Goal: Contribute content

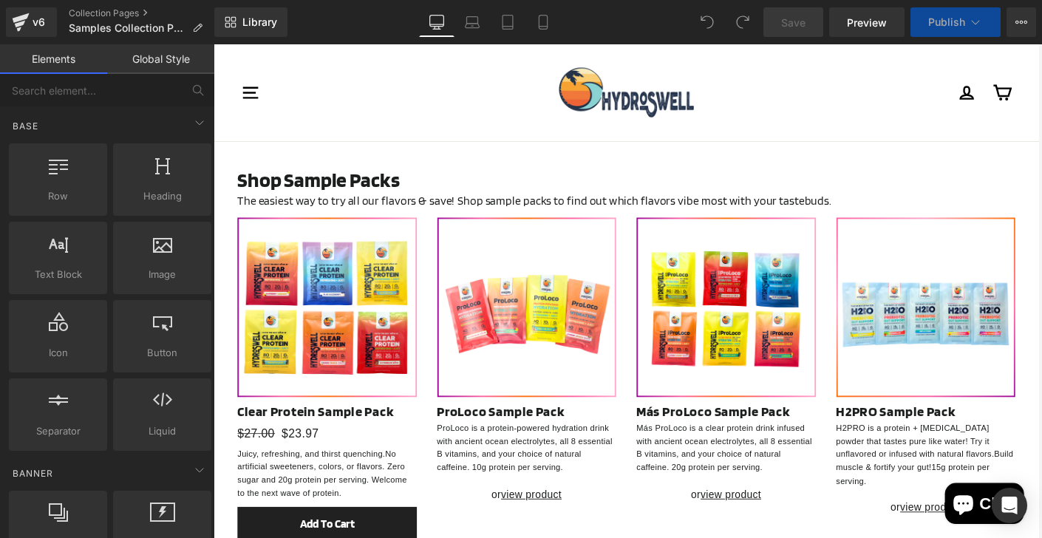
select select "Plus Caffeine"
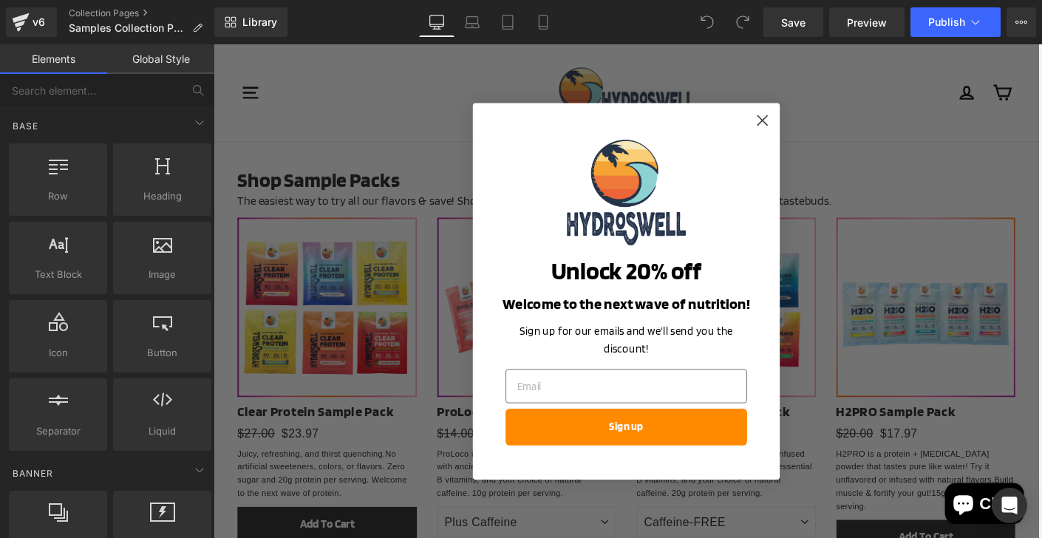
click at [807, 133] on circle "Close dialog" at bounding box center [808, 127] width 24 height 24
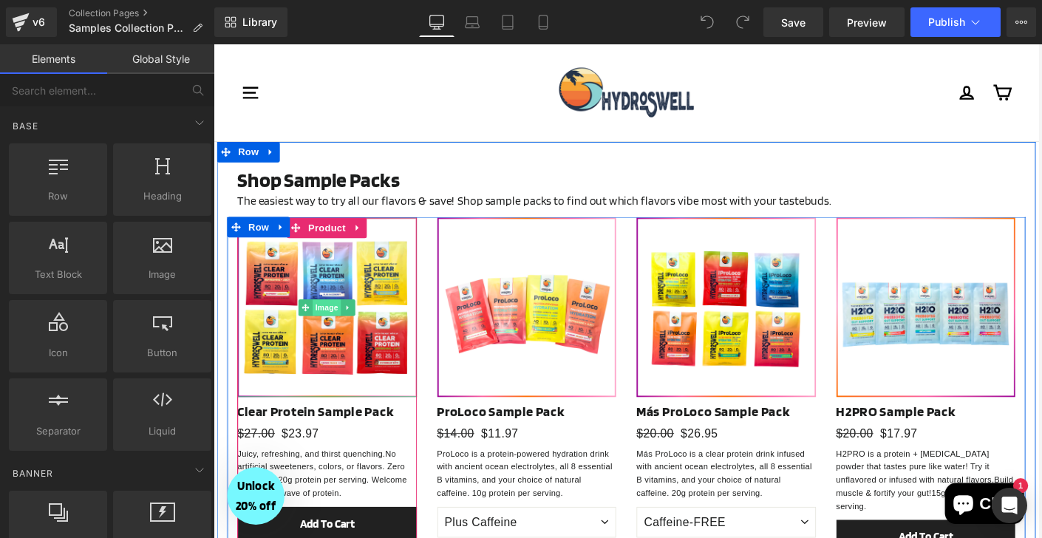
click at [339, 327] on span "Image" at bounding box center [336, 330] width 31 height 18
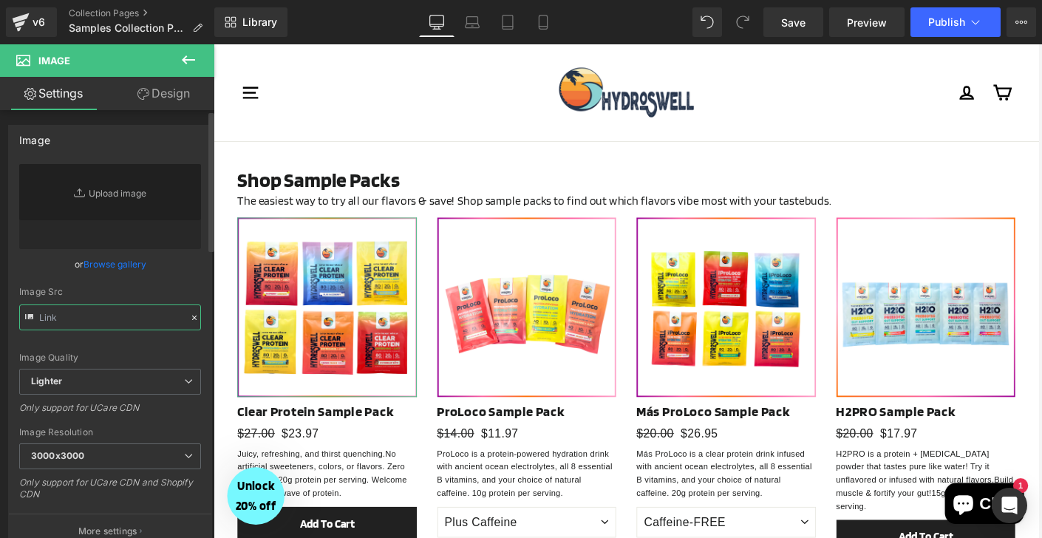
click at [96, 321] on input "text" at bounding box center [110, 317] width 182 height 26
paste input "[URL][DOMAIN_NAME]"
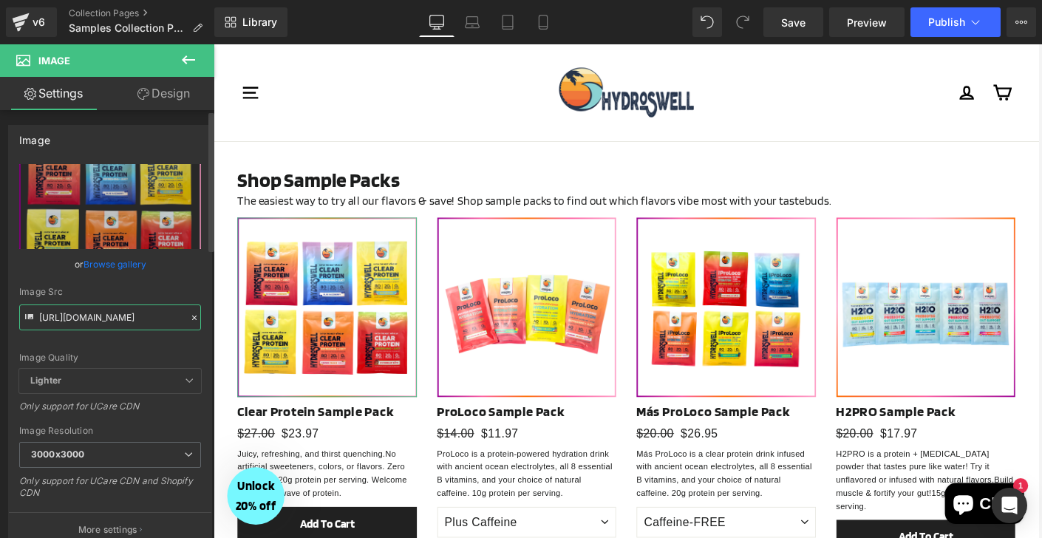
type input "[URL][DOMAIN_NAME]"
click at [174, 282] on div "Image Quality Lighter Lightest Lighter Lighter Lightest Only support for UCare …" at bounding box center [110, 266] width 182 height 205
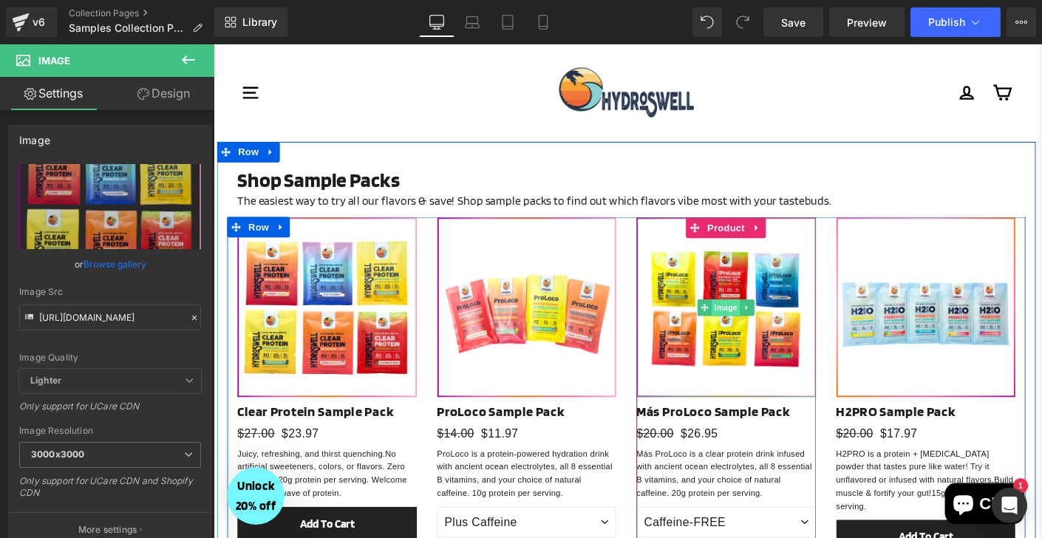
click at [767, 327] on span "Image" at bounding box center [768, 330] width 31 height 18
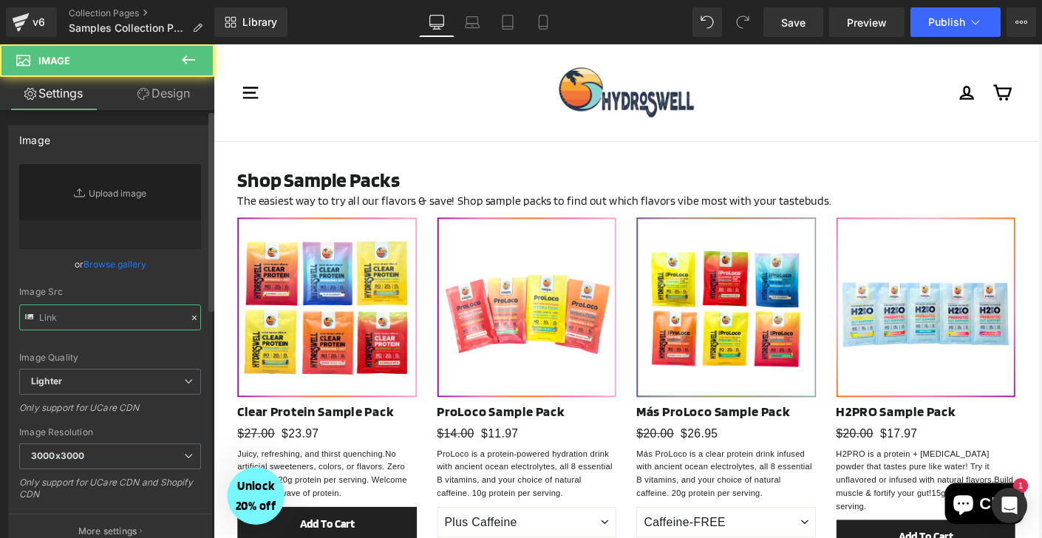
click at [116, 319] on input "text" at bounding box center [110, 317] width 182 height 26
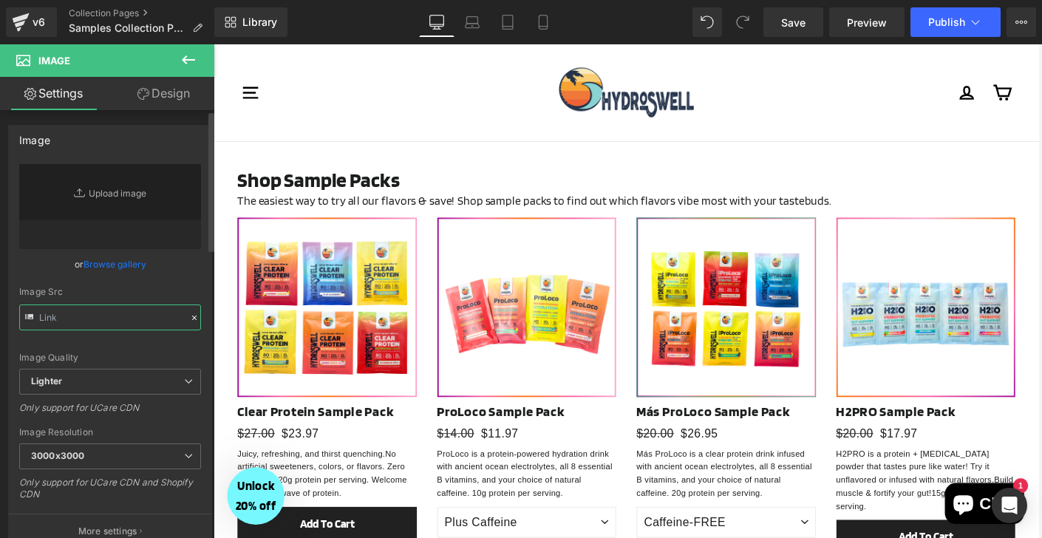
paste input "[URL][DOMAIN_NAME]"
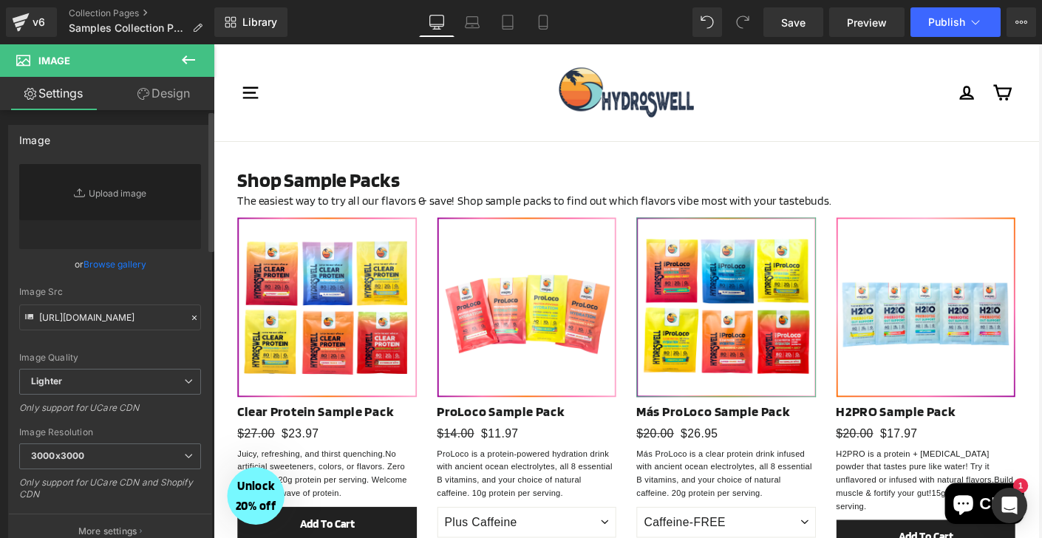
click at [170, 282] on div "Image Quality Lighter Lightest Lighter Lighter Lightest Only support for UCare …" at bounding box center [110, 266] width 182 height 205
type input "[URL][DOMAIN_NAME]"
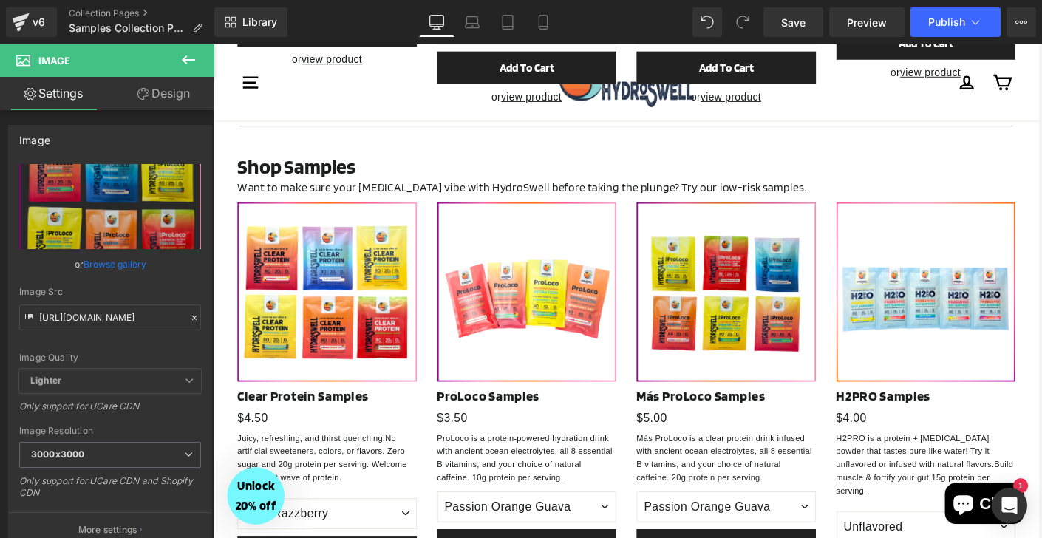
scroll to position [529, 0]
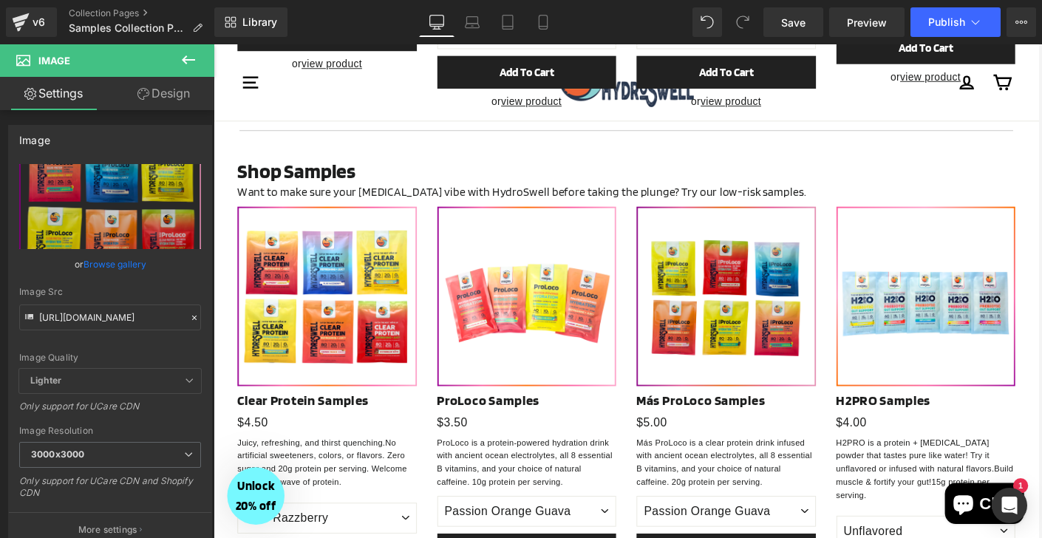
click at [741, 242] on div "Image Más ProLoco Samples Text Block $0 $5.00 (P) Price Más ProLoco is a clear …" at bounding box center [769, 426] width 194 height 412
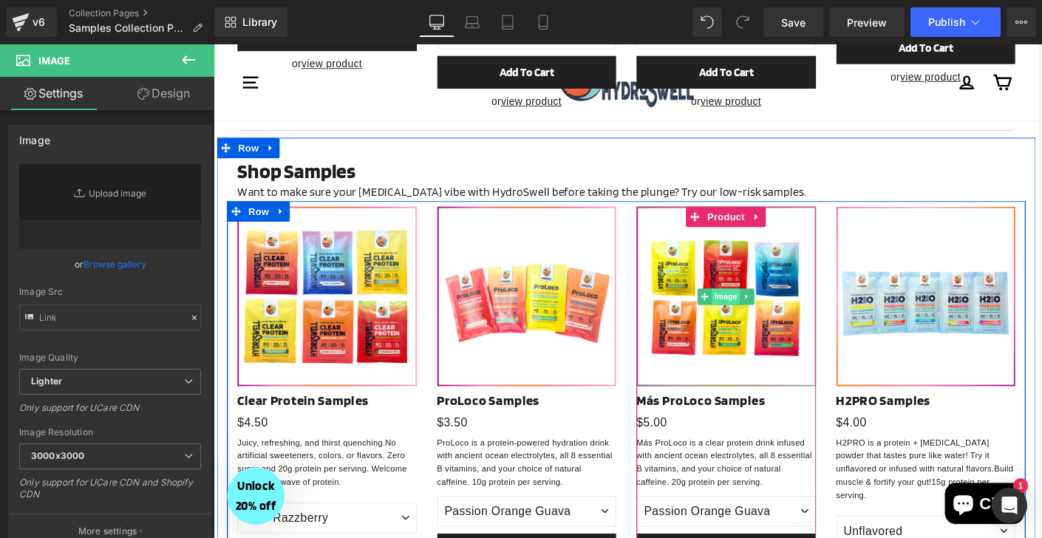
click at [763, 309] on span "Image" at bounding box center [768, 318] width 31 height 18
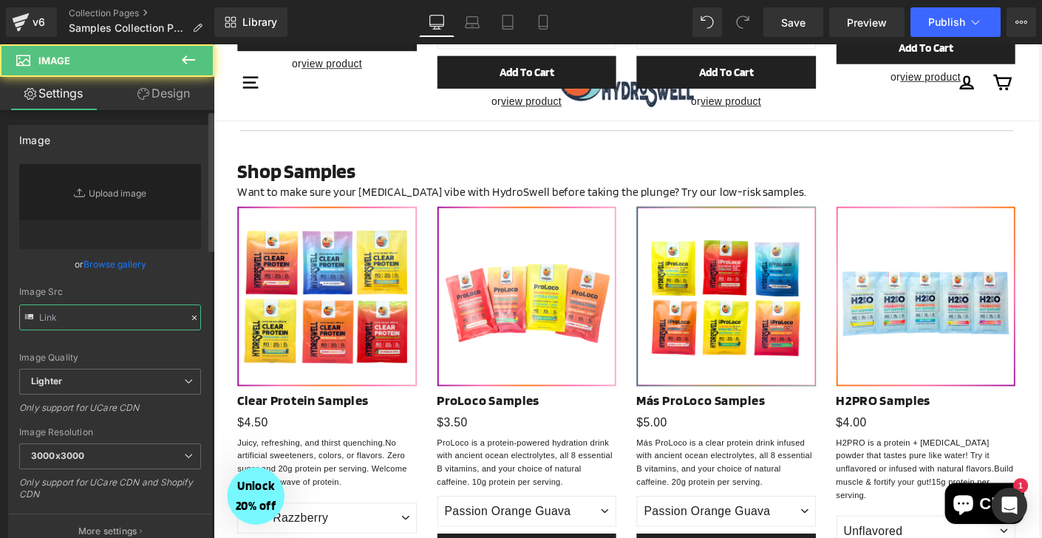
click at [92, 328] on input "text" at bounding box center [110, 317] width 182 height 26
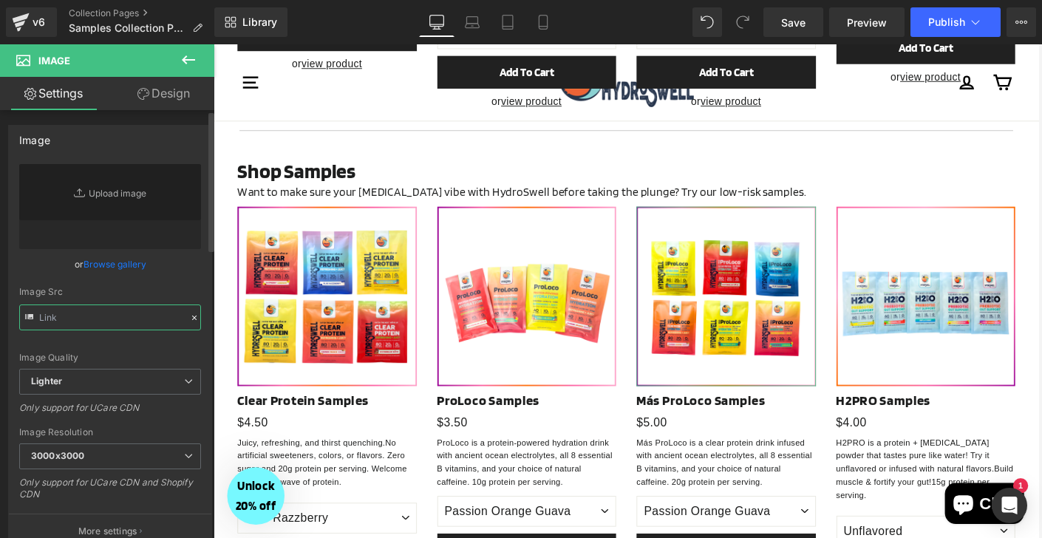
paste input "[URL][DOMAIN_NAME]"
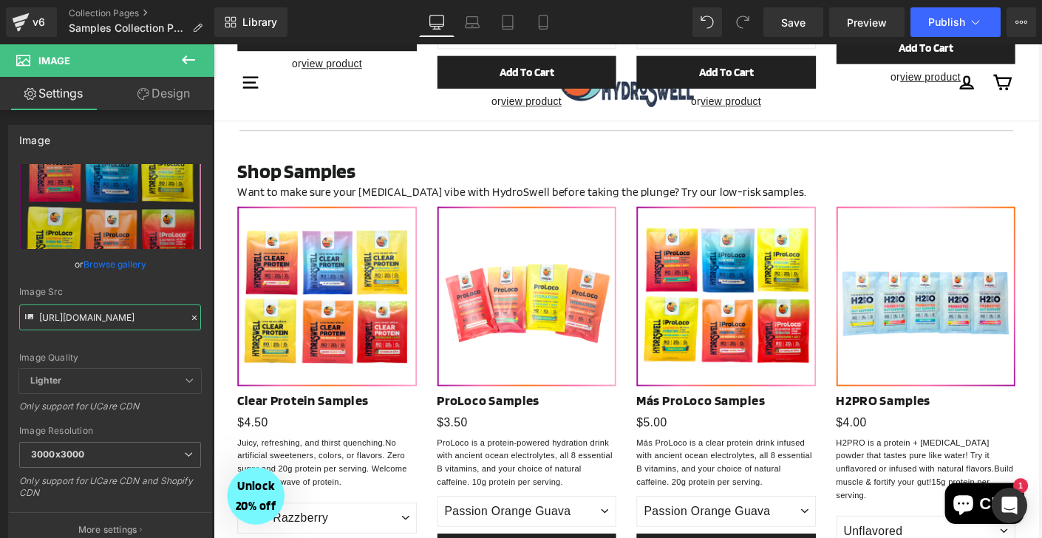
type input "[URL][DOMAIN_NAME]"
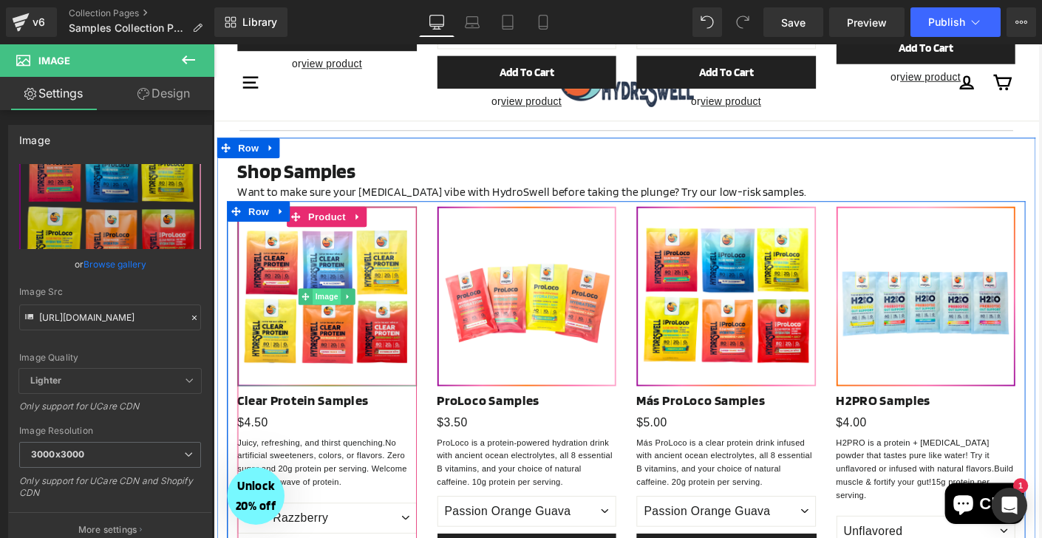
click at [336, 313] on span "Image" at bounding box center [336, 318] width 31 height 18
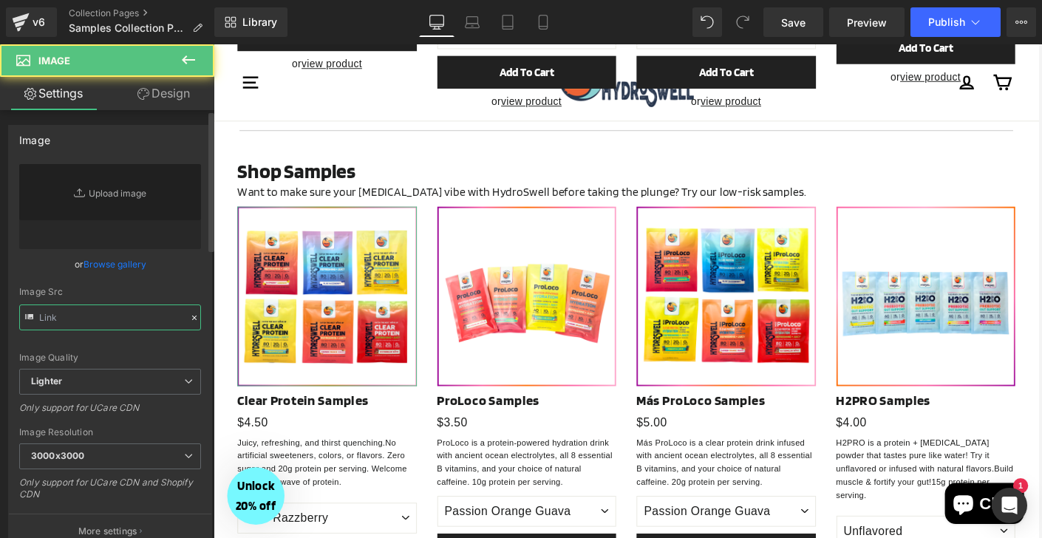
click at [92, 321] on input "text" at bounding box center [110, 317] width 182 height 26
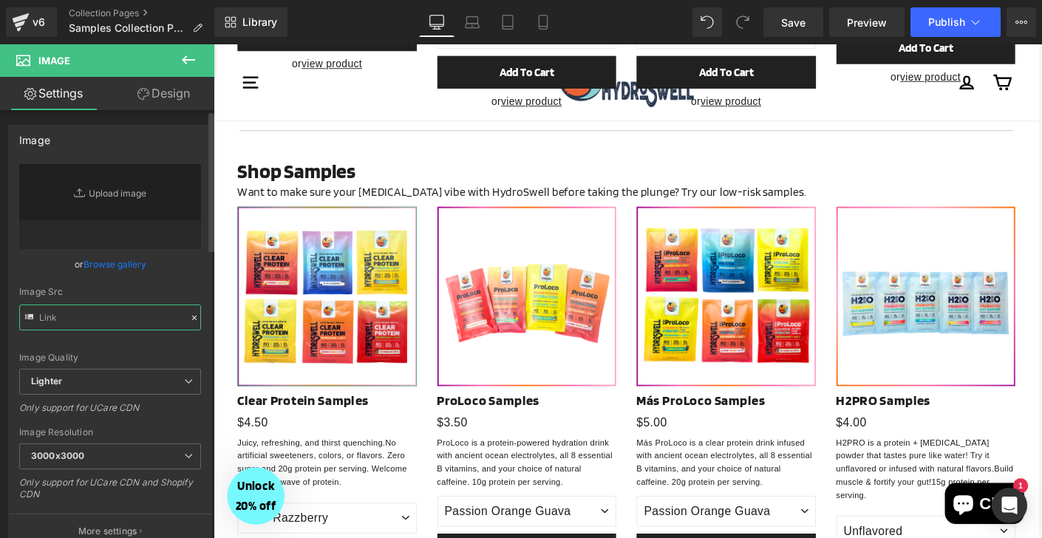
paste input "[URL][DOMAIN_NAME]"
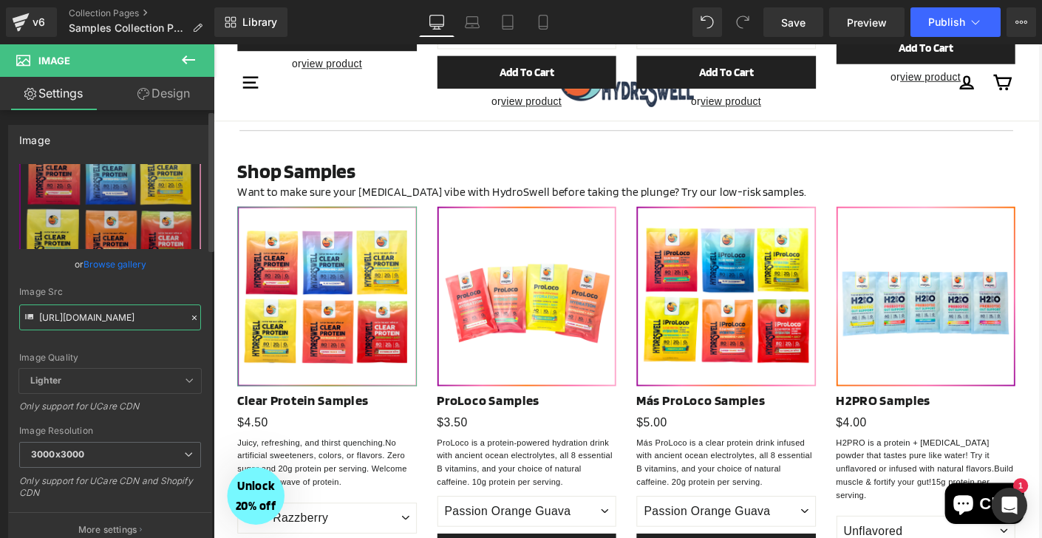
type input "[URL][DOMAIN_NAME]"
click at [169, 282] on div "Image Quality Lighter Lightest Lighter Lighter Lightest Only support for UCare …" at bounding box center [110, 266] width 182 height 205
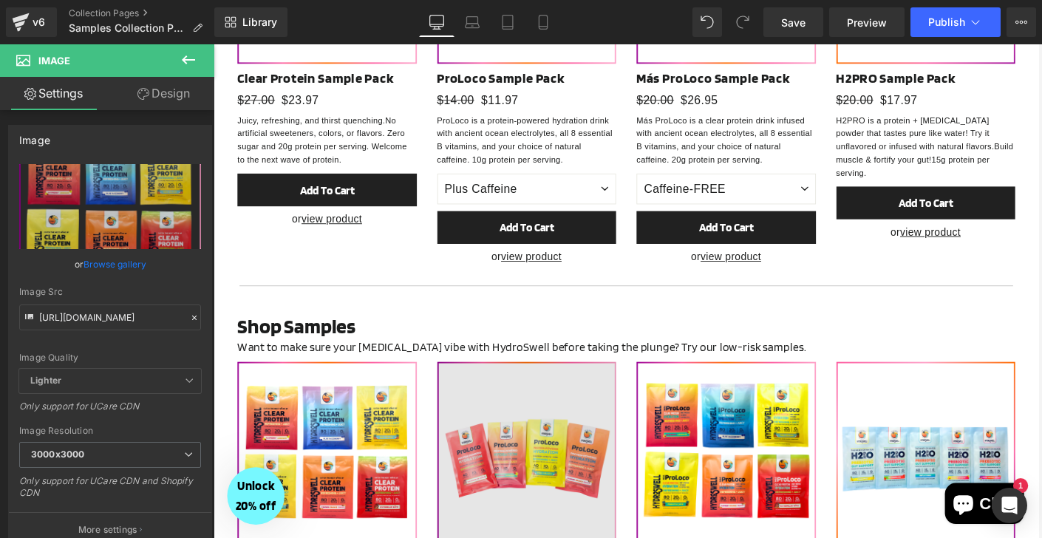
scroll to position [0, 0]
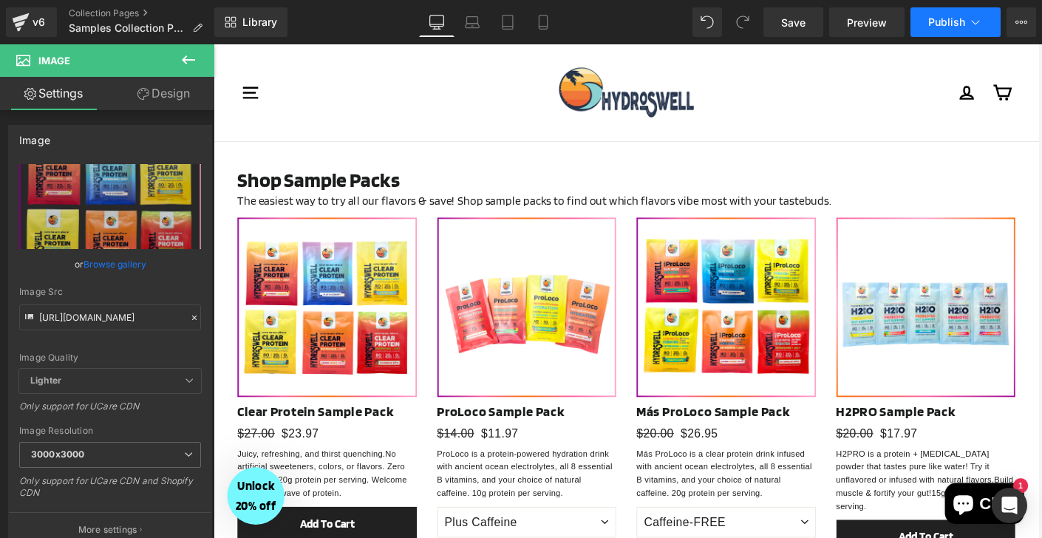
click at [931, 25] on span "Publish" at bounding box center [946, 22] width 37 height 12
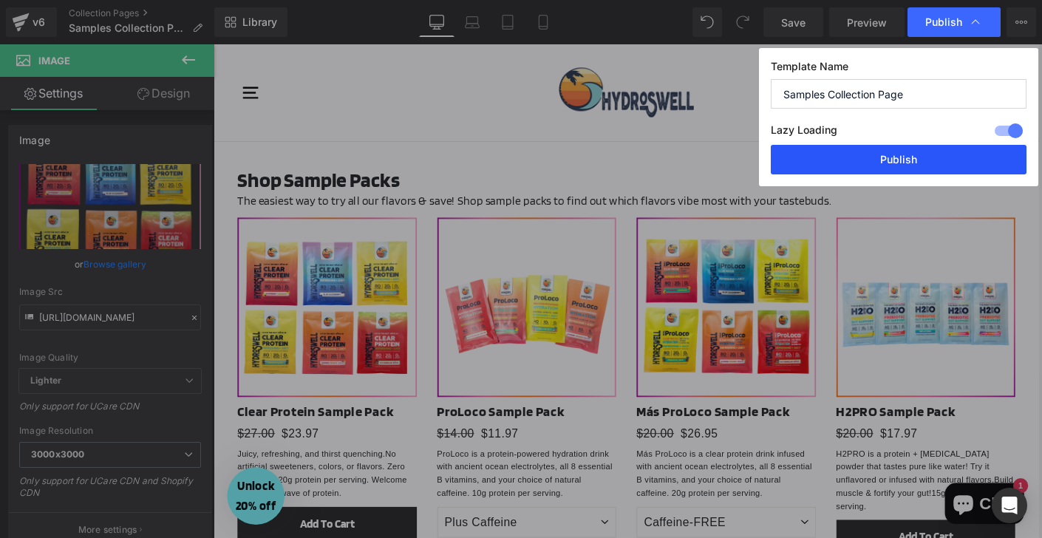
click at [894, 160] on button "Publish" at bounding box center [899, 160] width 256 height 30
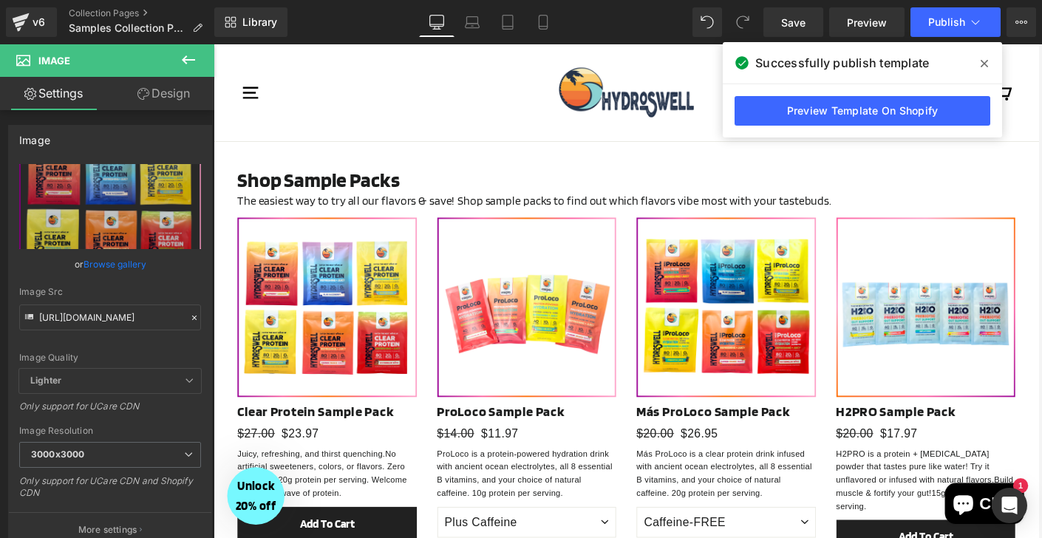
click at [967, 63] on icon at bounding box center [984, 63] width 7 height 7
